Goal: Task Accomplishment & Management: Complete application form

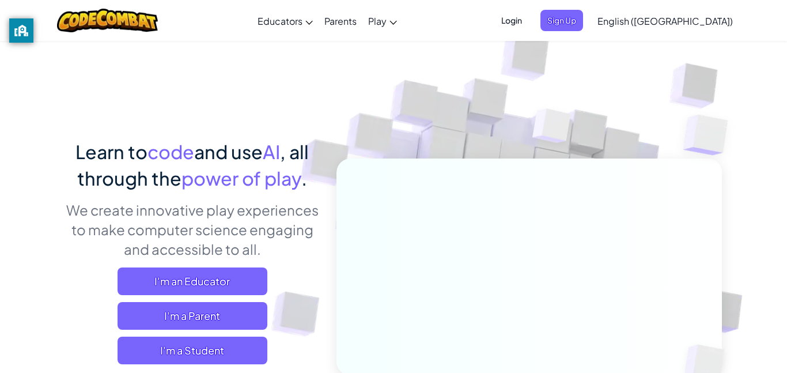
click at [529, 22] on span "Login" at bounding box center [511, 20] width 35 height 21
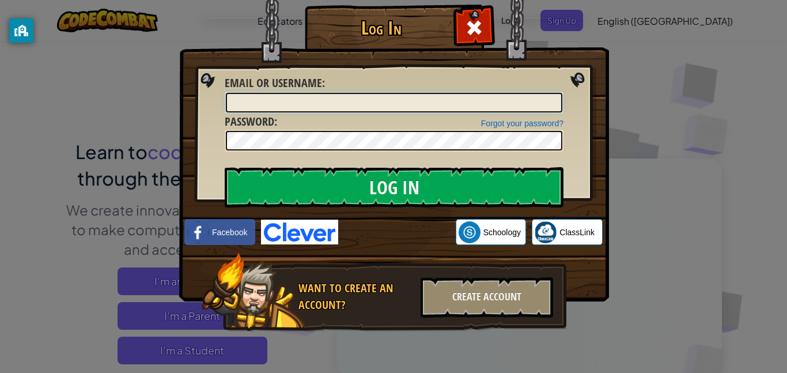
click at [366, 101] on input "Email or Username :" at bounding box center [394, 103] width 336 height 20
click at [321, 100] on input "anorldswortsniger" at bounding box center [394, 103] width 336 height 20
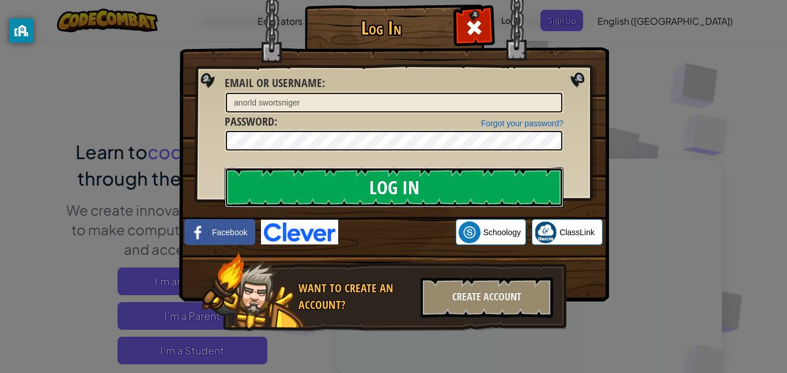
click at [336, 196] on input "Log In" at bounding box center [394, 187] width 339 height 40
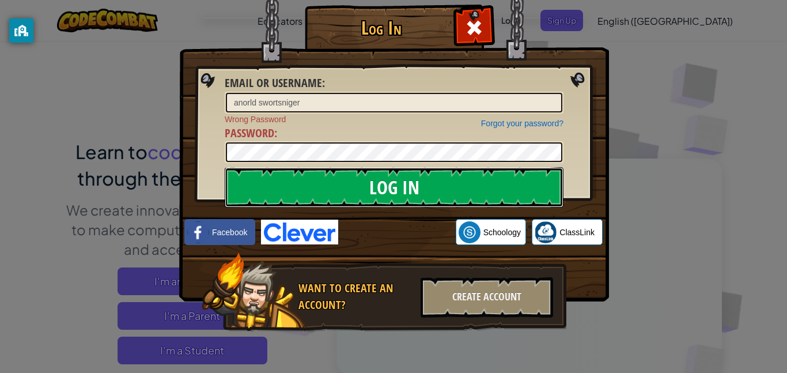
click at [336, 196] on input "Log In" at bounding box center [394, 187] width 339 height 40
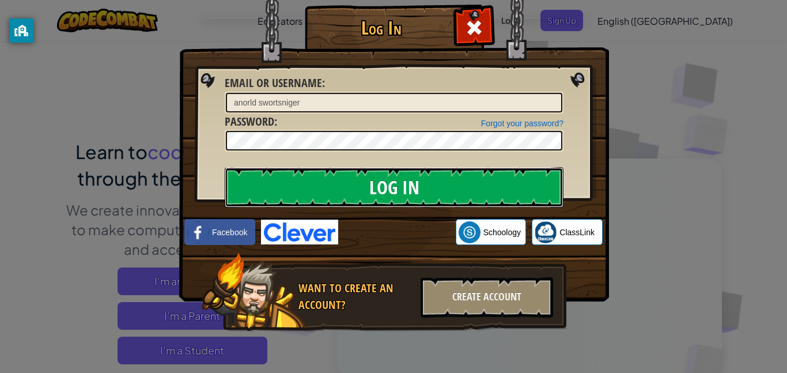
click at [336, 196] on input "Log In" at bounding box center [394, 187] width 339 height 40
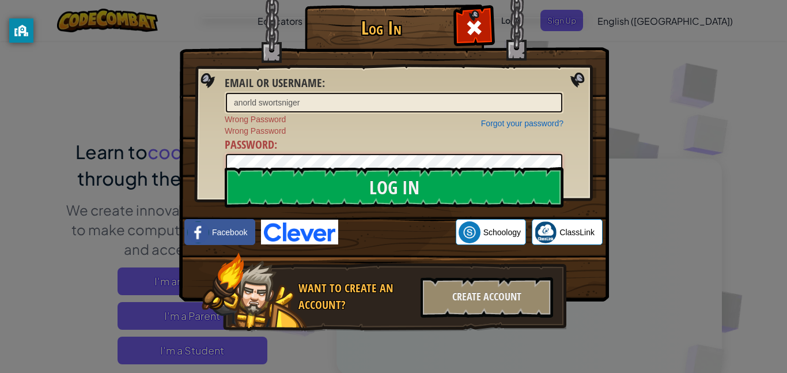
click at [225, 167] on input "Log In" at bounding box center [394, 187] width 339 height 40
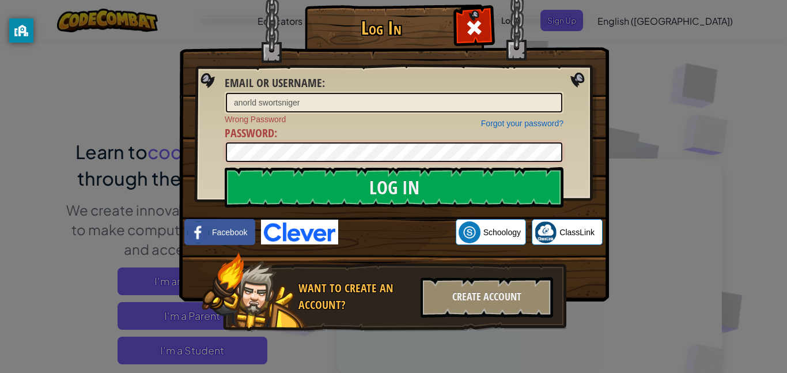
click at [225, 167] on input "Log In" at bounding box center [394, 187] width 339 height 40
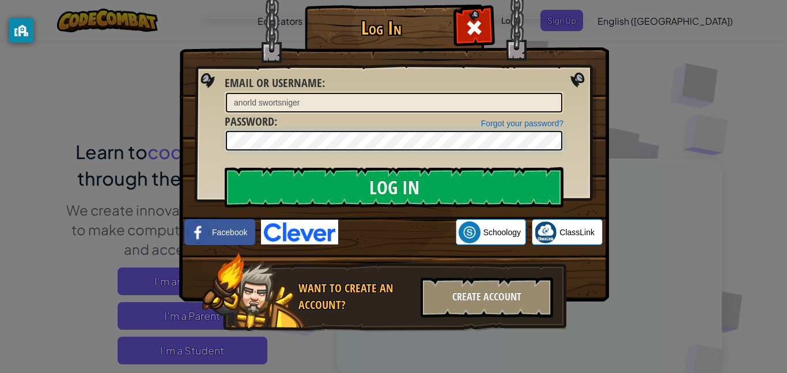
click at [225, 167] on input "Log In" at bounding box center [394, 187] width 339 height 40
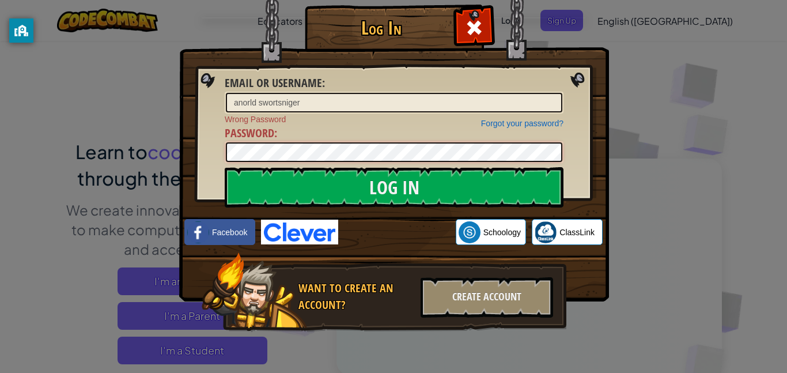
click at [225, 167] on input "Log In" at bounding box center [394, 187] width 339 height 40
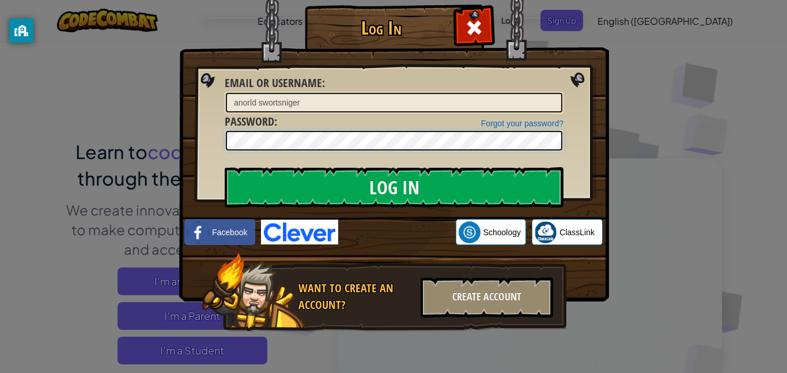
click at [225, 167] on input "Log In" at bounding box center [394, 187] width 339 height 40
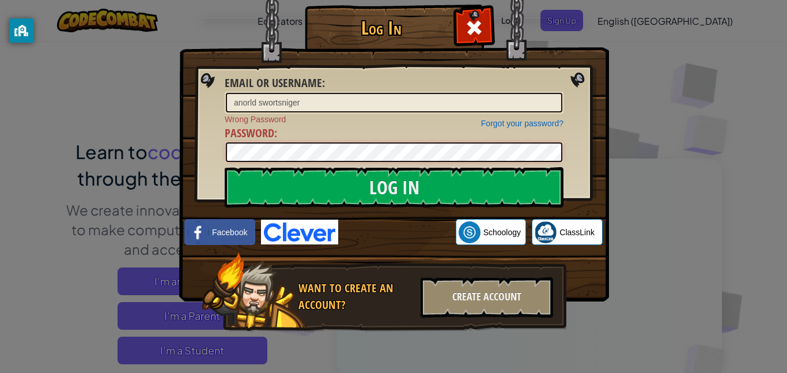
click at [225, 167] on input "Log In" at bounding box center [394, 187] width 339 height 40
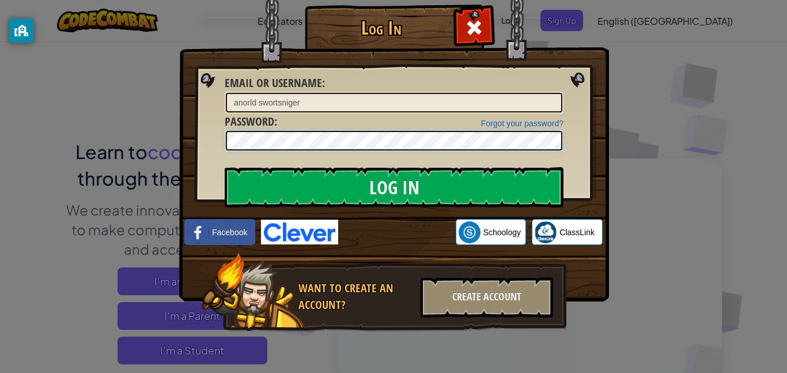
click at [225, 167] on input "Log In" at bounding box center [394, 187] width 339 height 40
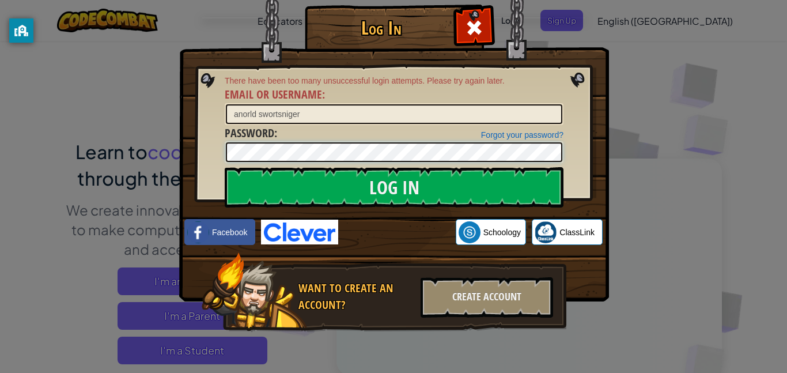
click at [225, 167] on input "Log In" at bounding box center [394, 187] width 339 height 40
click at [355, 111] on input "anorld swortsniger" at bounding box center [394, 114] width 336 height 20
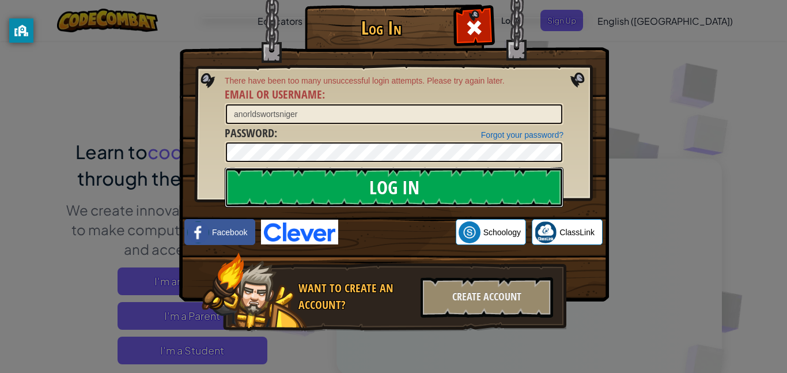
click at [474, 178] on input "Log In" at bounding box center [394, 187] width 339 height 40
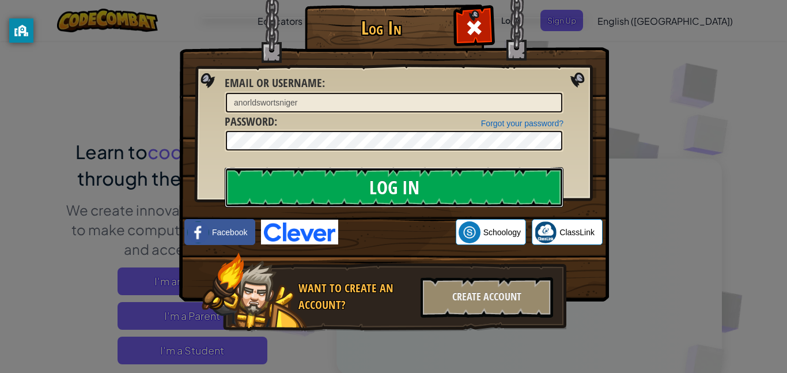
click at [474, 178] on input "Log In" at bounding box center [394, 187] width 339 height 40
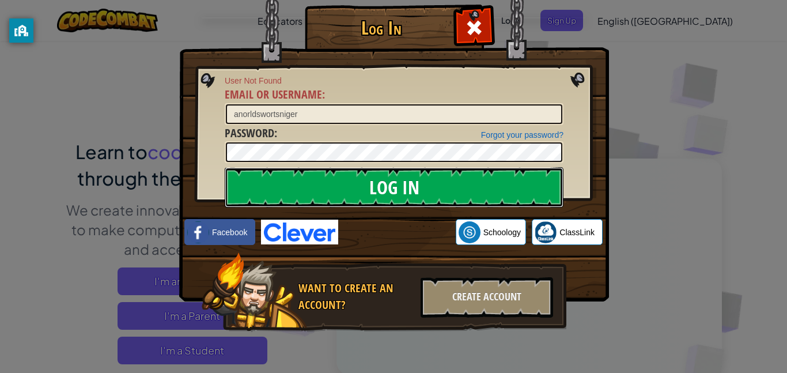
click at [474, 178] on input "Log In" at bounding box center [394, 187] width 339 height 40
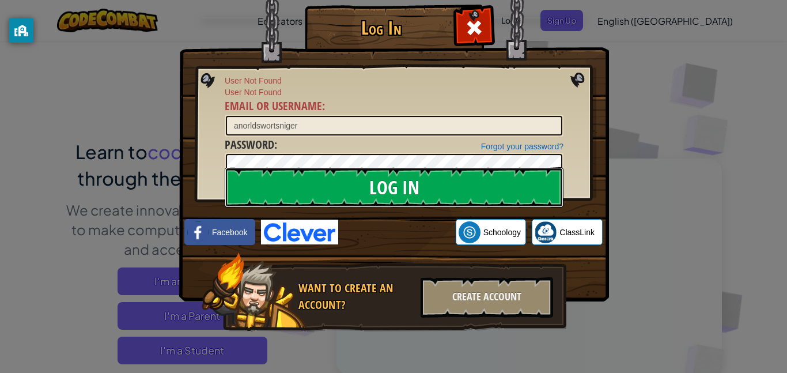
click at [474, 178] on input "Log In" at bounding box center [394, 187] width 339 height 40
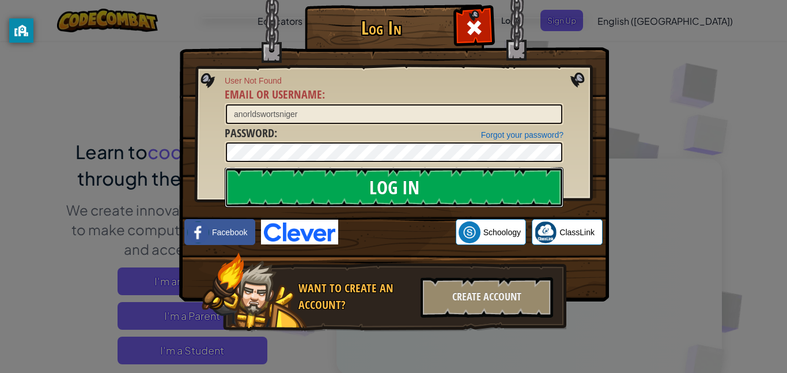
click at [474, 178] on input "Log In" at bounding box center [394, 187] width 339 height 40
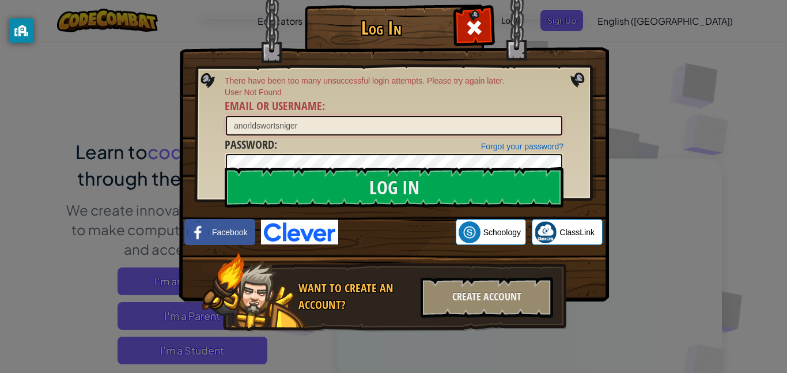
click at [320, 126] on input "anorldswortsniger" at bounding box center [394, 126] width 336 height 20
click at [257, 128] on input "anorldswortsniger" at bounding box center [394, 126] width 336 height 20
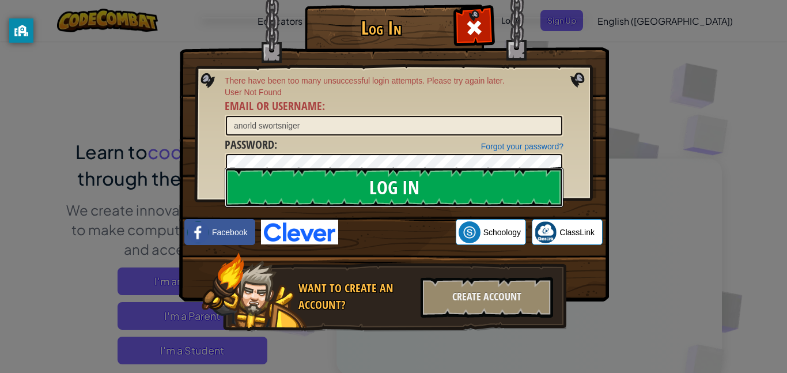
click at [285, 188] on input "Log In" at bounding box center [394, 187] width 339 height 40
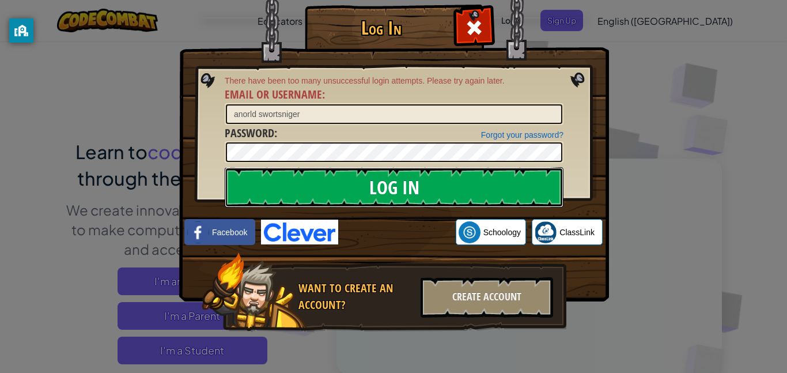
click at [285, 188] on input "Log In" at bounding box center [394, 187] width 339 height 40
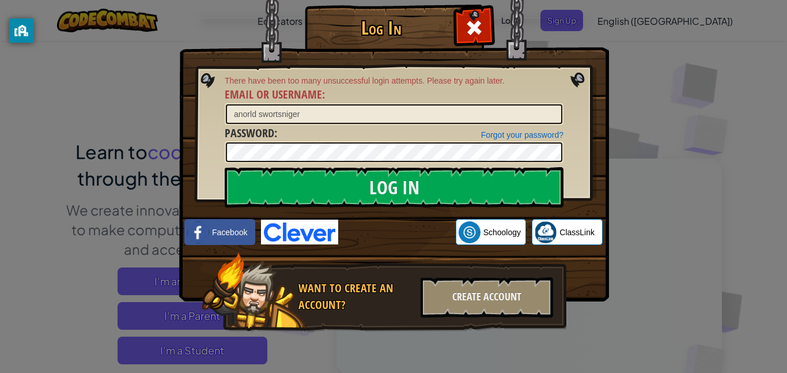
click at [287, 232] on img at bounding box center [299, 232] width 77 height 25
click at [357, 112] on input "anorld swortsniger" at bounding box center [394, 114] width 336 height 20
type input "a"
type input "[PERSON_NAME]"
click at [225, 167] on input "Log In" at bounding box center [394, 187] width 339 height 40
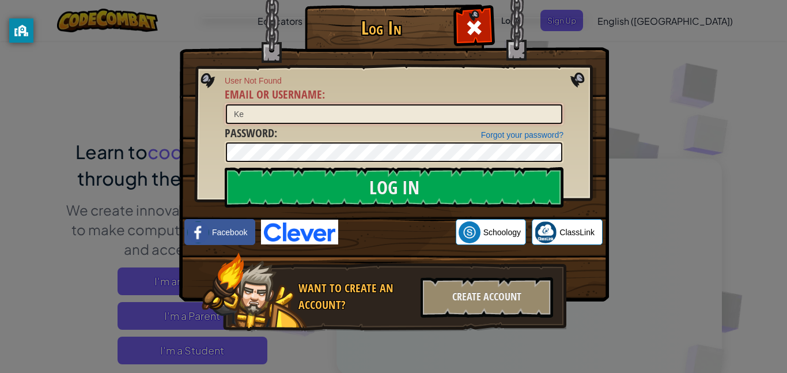
type input "K"
click at [301, 113] on input "Email or Username :" at bounding box center [394, 114] width 336 height 20
type input "k"
click at [277, 109] on input "Email or Username :" at bounding box center [394, 114] width 336 height 20
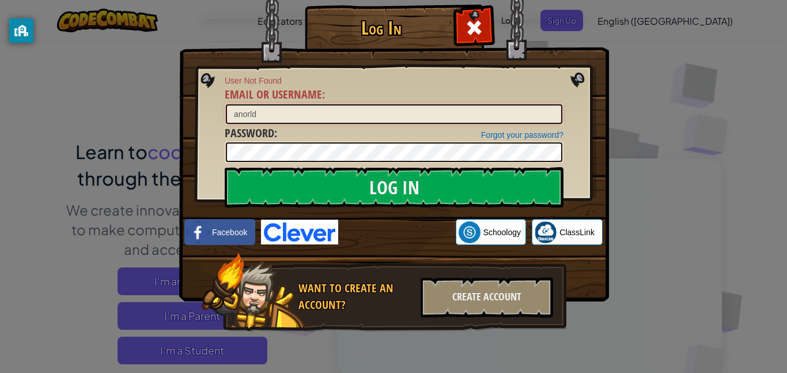
type input "anorld swortsniger"
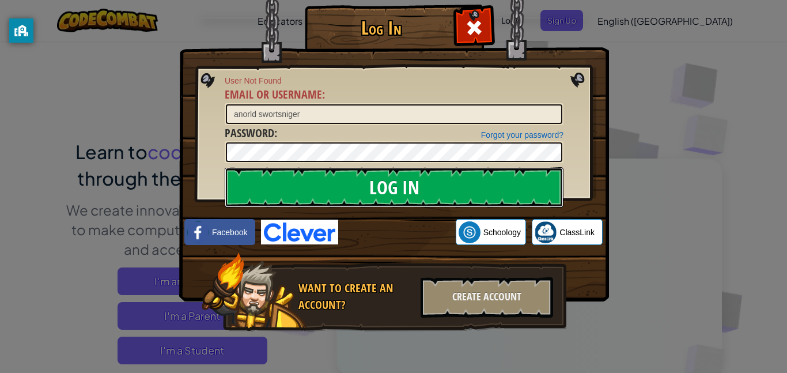
click at [302, 184] on input "Log In" at bounding box center [394, 187] width 339 height 40
